Goal: Task Accomplishment & Management: Manage account settings

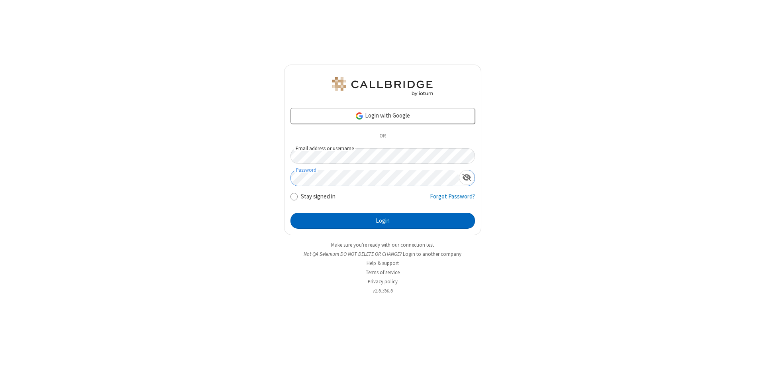
click at [383, 221] on button "Login" at bounding box center [383, 221] width 185 height 16
click at [294, 196] on input "Stay signed in" at bounding box center [295, 196] width 8 height 8
checkbox input "false"
click at [383, 221] on button "Login" at bounding box center [383, 221] width 185 height 16
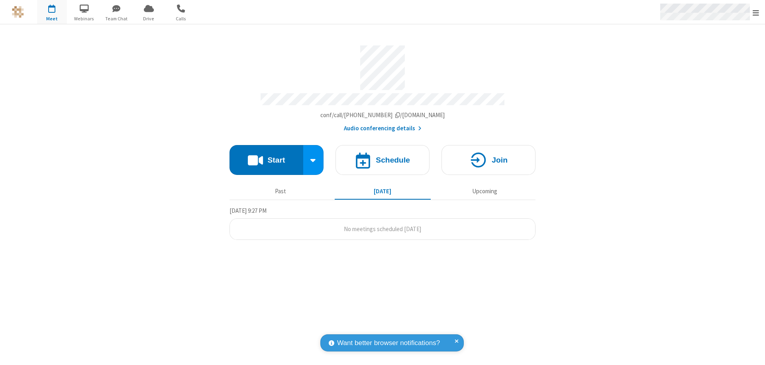
click at [756, 12] on span "Open menu" at bounding box center [756, 13] width 6 height 8
